Goal: Task Accomplishment & Management: Use online tool/utility

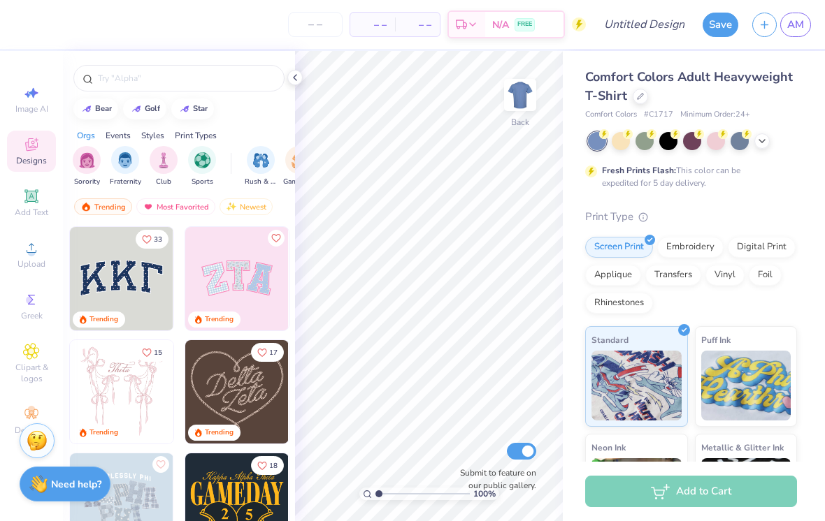
click at [208, 164] on img "filter for Sports" at bounding box center [202, 160] width 16 height 16
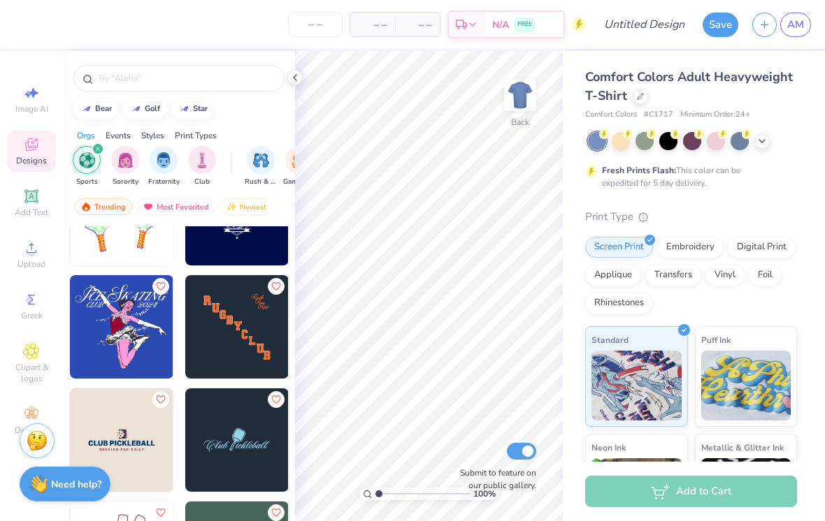
scroll to position [519, 0]
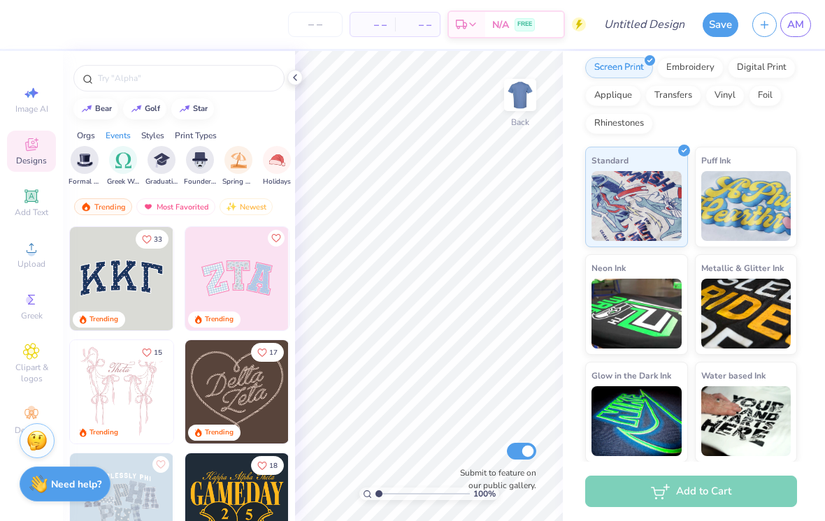
scroll to position [0, 508]
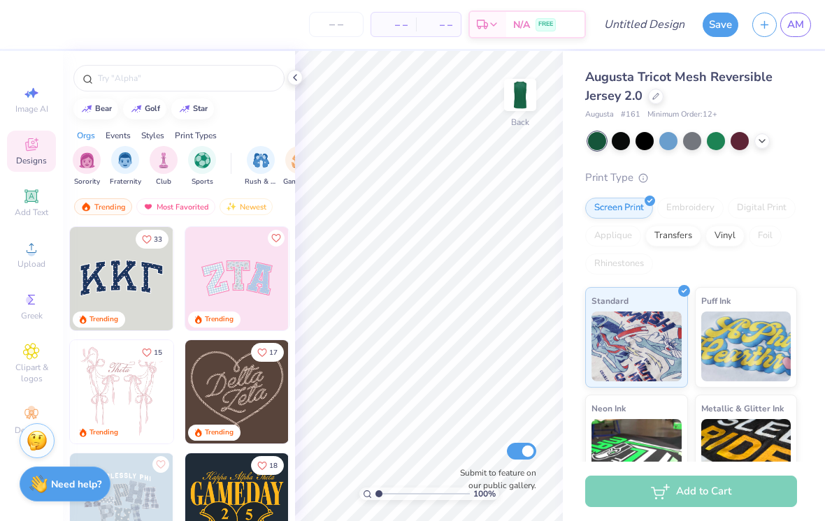
click at [101, 75] on input "text" at bounding box center [185, 78] width 179 height 14
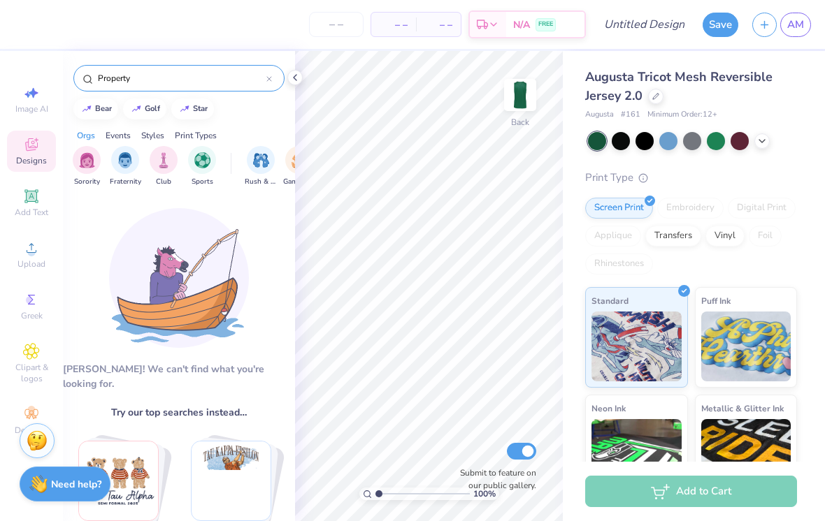
type input "Property"
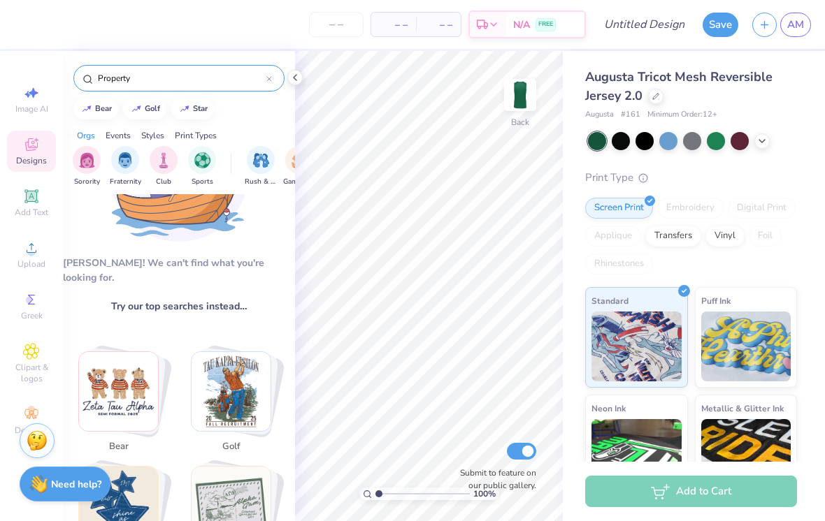
scroll to position [104, 0]
